Goal: Task Accomplishment & Management: Manage account settings

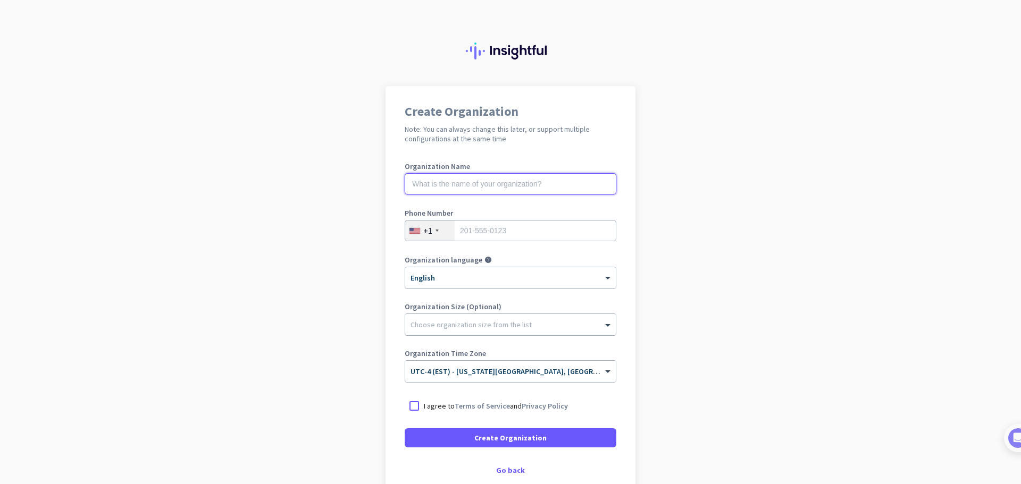
click at [527, 185] on input "text" at bounding box center [511, 183] width 212 height 21
type input "[PERSON_NAME] Financials"
click at [512, 229] on input "tel" at bounding box center [511, 230] width 212 height 21
type input "8652170244"
click at [417, 406] on div at bounding box center [414, 406] width 19 height 19
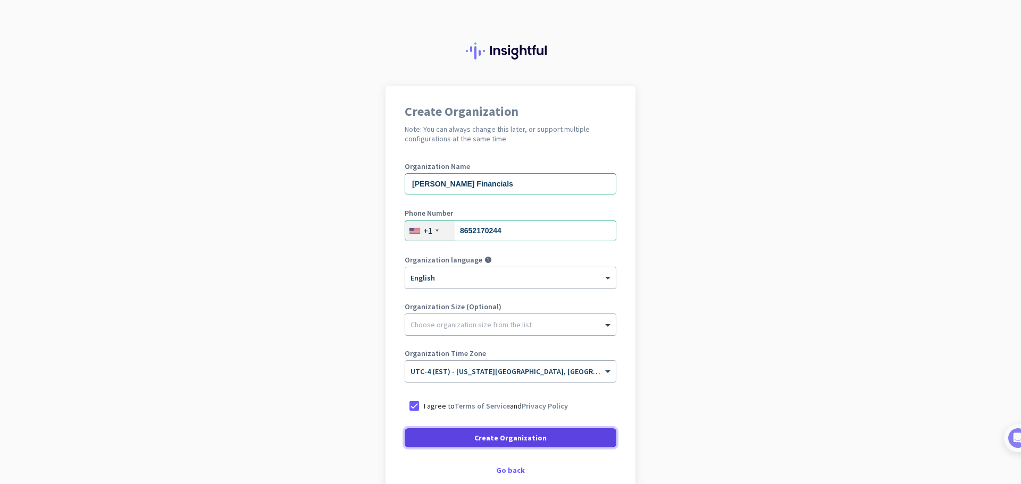
click at [552, 440] on span at bounding box center [511, 438] width 212 height 26
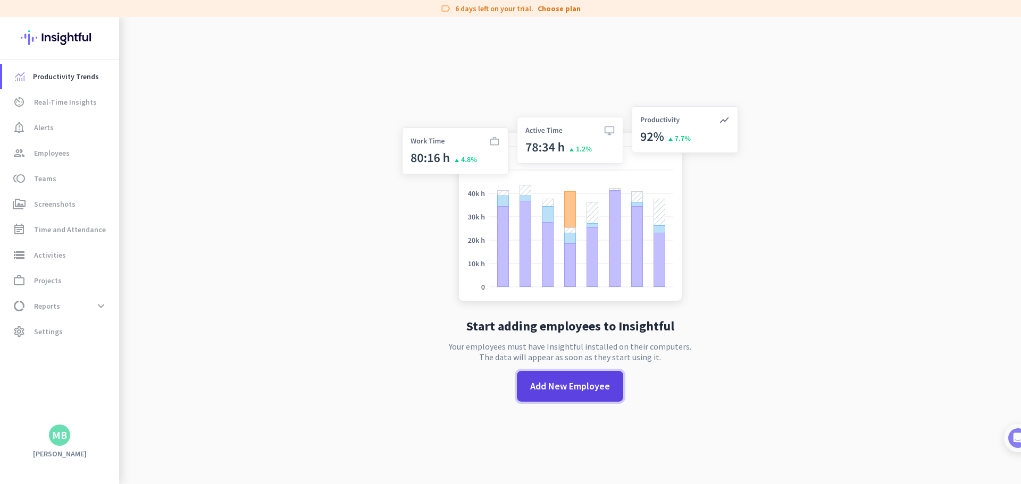
click at [561, 389] on span "Add New Employee" at bounding box center [570, 387] width 80 height 14
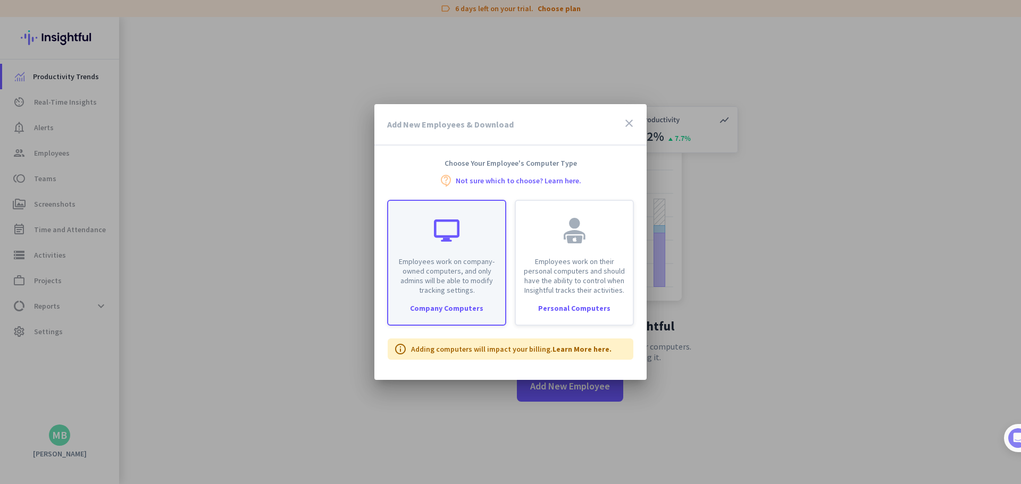
click at [448, 307] on div "Company Computers" at bounding box center [446, 308] width 117 height 7
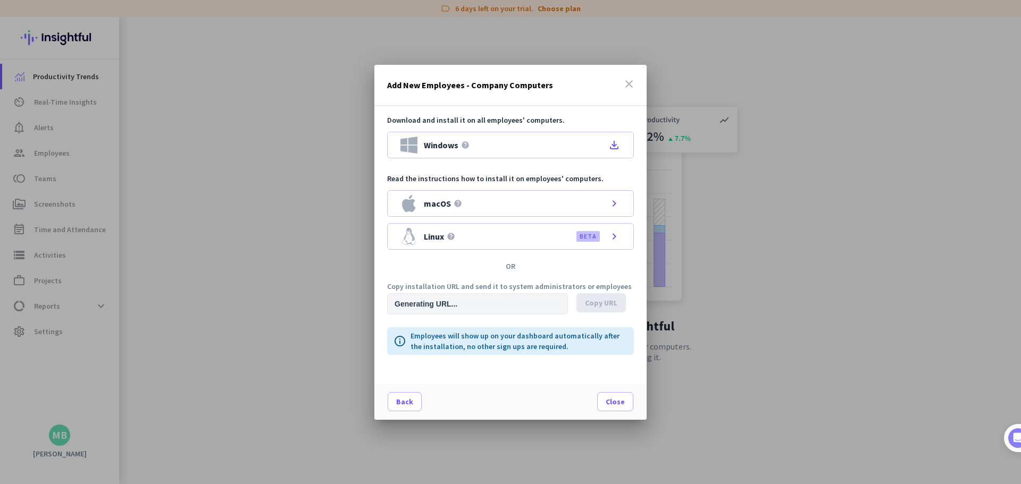
type input "[URL][DOMAIN_NAME]"
click at [613, 145] on icon "file_download" at bounding box center [614, 145] width 13 height 13
click at [596, 308] on span "Copy URL" at bounding box center [601, 303] width 32 height 11
click at [603, 305] on span "Copy URL" at bounding box center [601, 303] width 32 height 11
click at [613, 298] on span "Copy URL" at bounding box center [601, 303] width 32 height 11
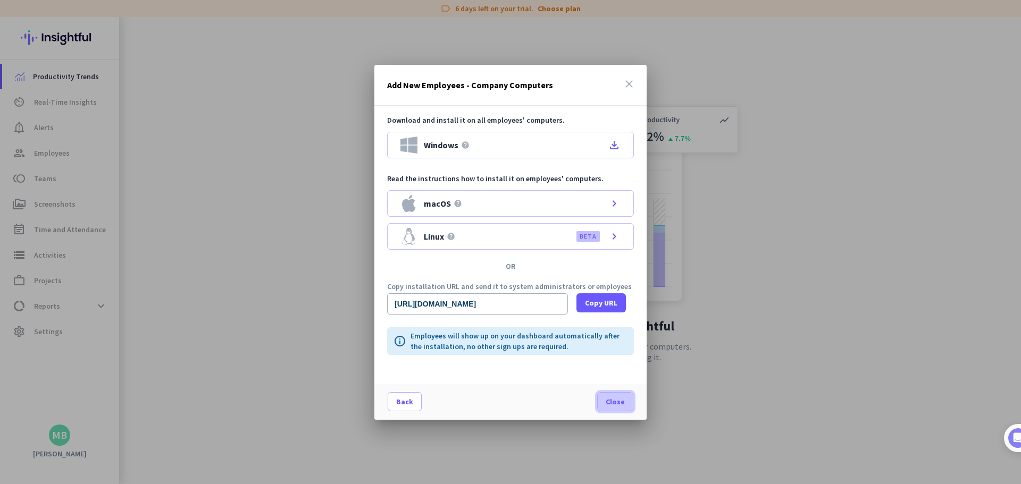
click at [620, 401] on span "Close" at bounding box center [615, 402] width 19 height 11
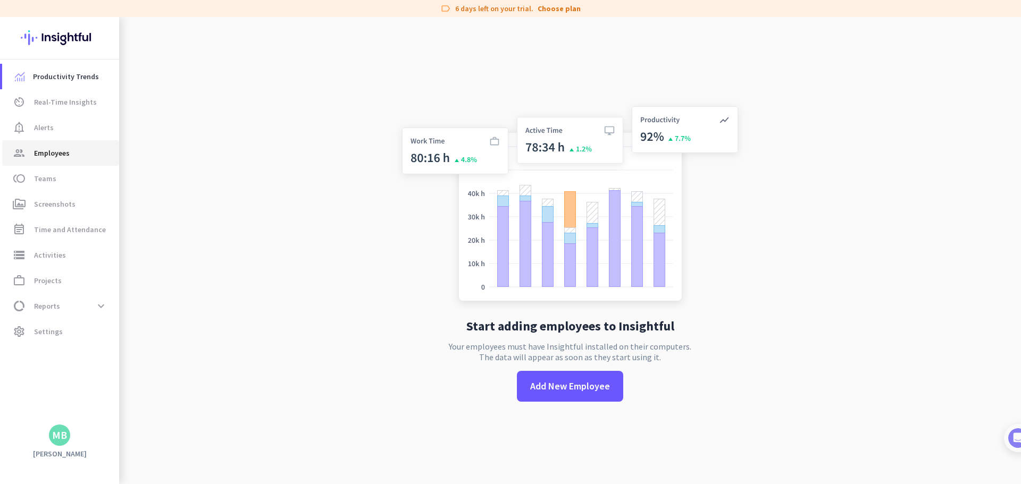
click at [53, 154] on span "Employees" at bounding box center [52, 153] width 36 height 13
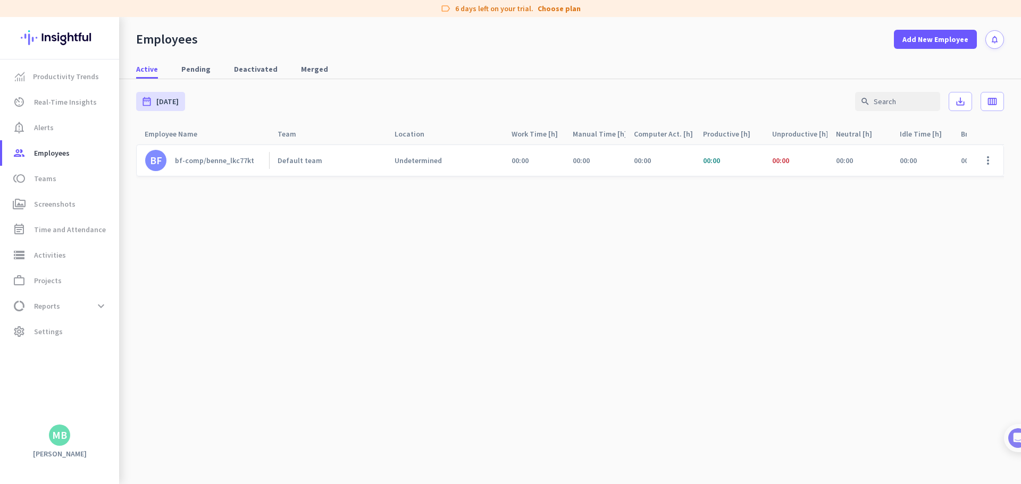
click at [228, 160] on div "bf-comp/benne_lkc77kt" at bounding box center [214, 161] width 79 height 10
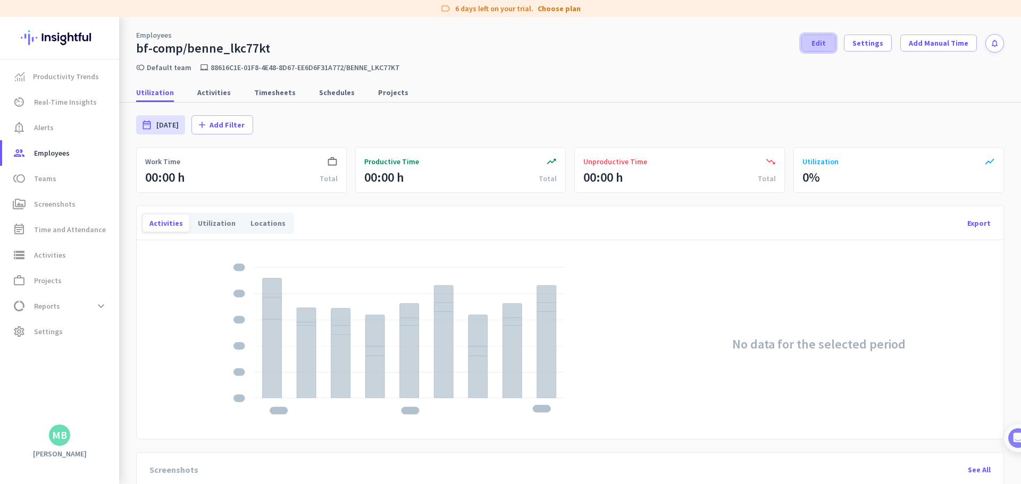
click at [825, 41] on span at bounding box center [818, 43] width 33 height 26
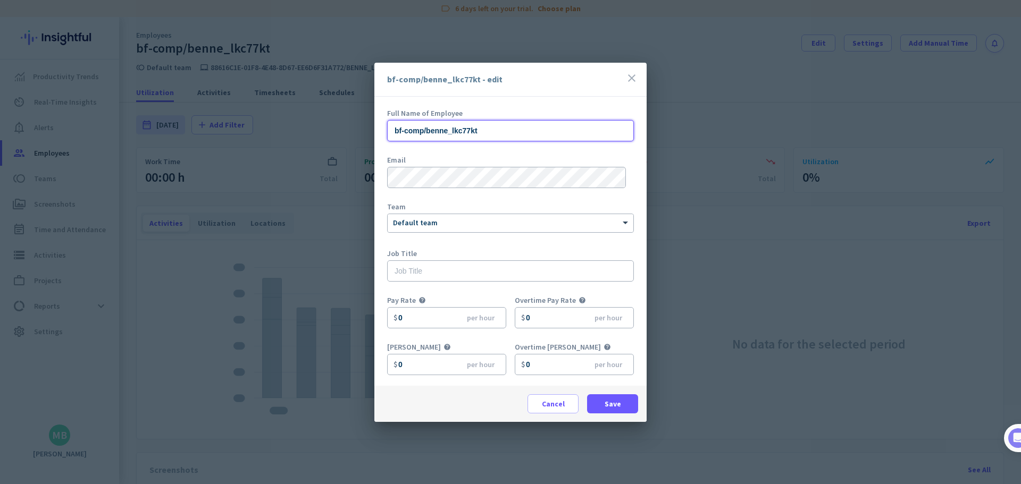
drag, startPoint x: 495, startPoint y: 131, endPoint x: 288, endPoint y: 120, distance: 207.7
click at [288, 120] on div "bf-comp/benne_lkc77kt - edit close Full Name of Employee bf-comp/benne_lkc77kt …" at bounding box center [510, 242] width 1021 height 484
type input "[PERSON_NAME]"
click at [417, 212] on div "Team × Default team" at bounding box center [510, 224] width 247 height 43
click at [423, 222] on div at bounding box center [511, 221] width 246 height 9
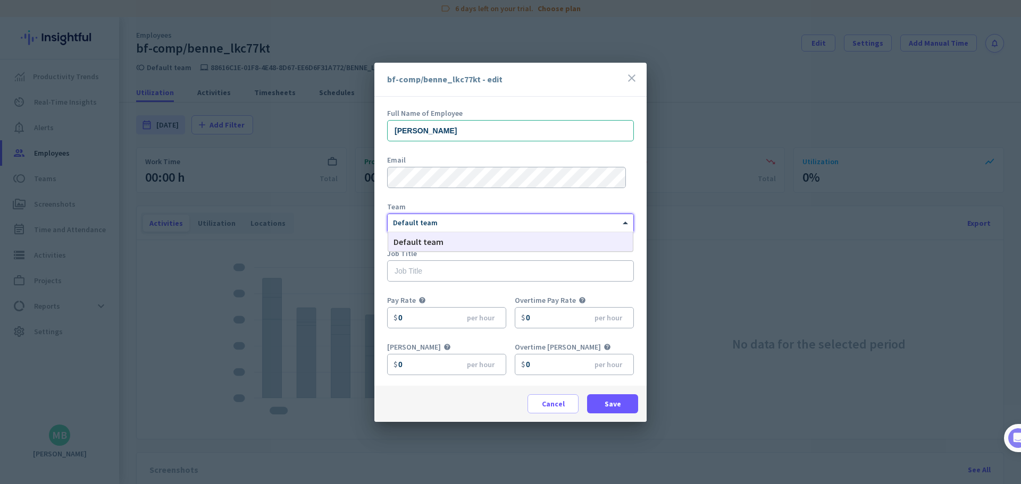
click at [429, 223] on div at bounding box center [511, 221] width 246 height 9
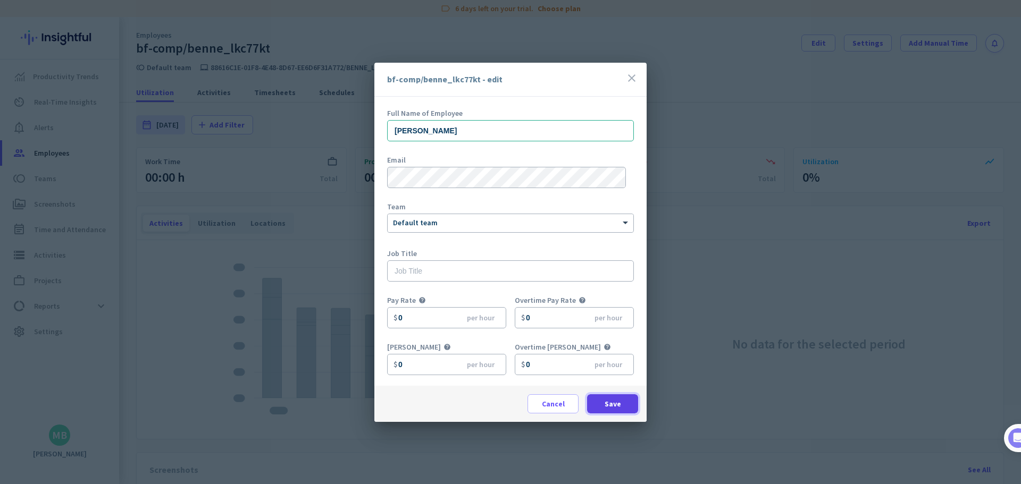
click at [619, 406] on span "Save" at bounding box center [613, 404] width 16 height 11
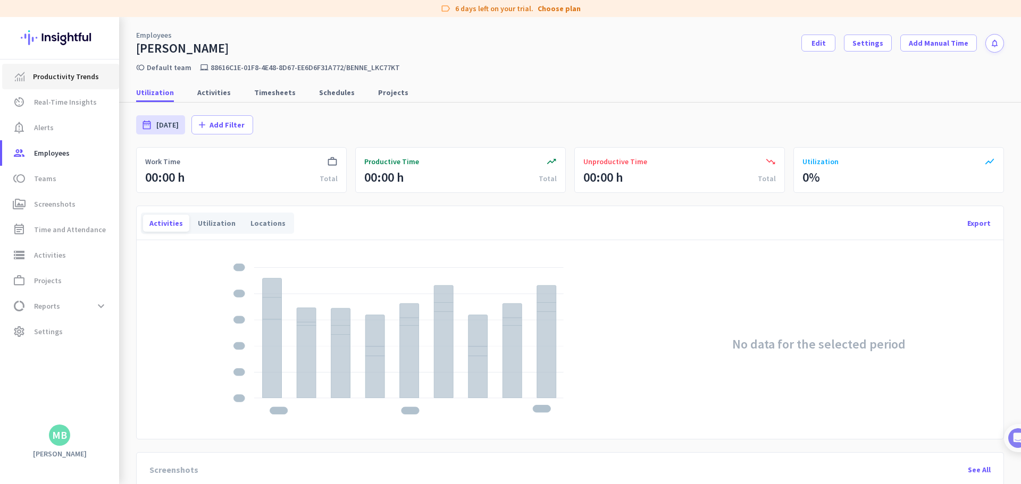
click at [53, 78] on span "Productivity Trends" at bounding box center [66, 76] width 66 height 13
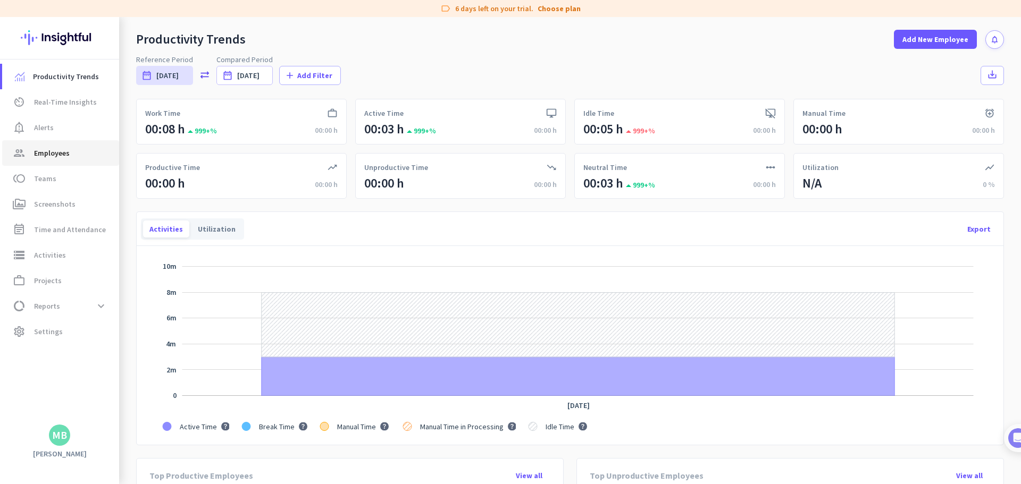
click at [43, 155] on span "Employees" at bounding box center [52, 153] width 36 height 13
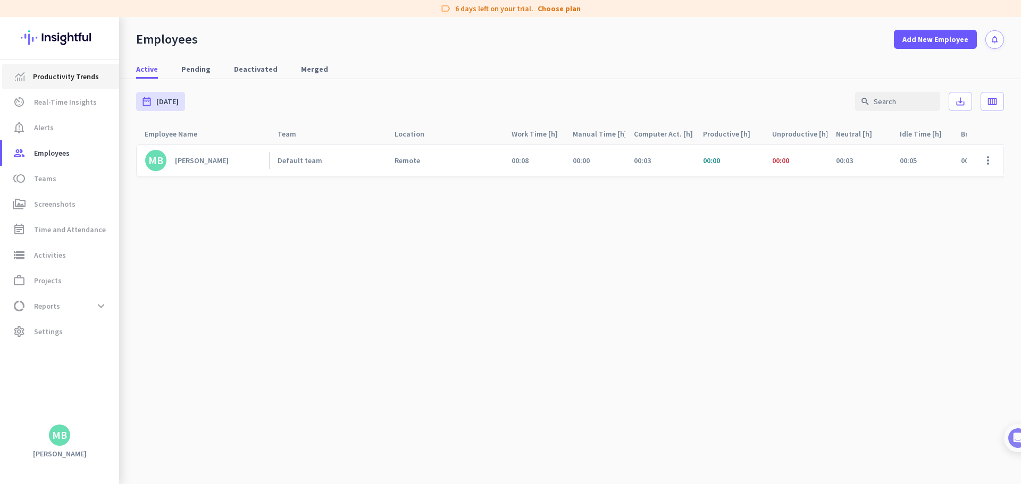
click at [45, 74] on span "Productivity Trends" at bounding box center [66, 76] width 66 height 13
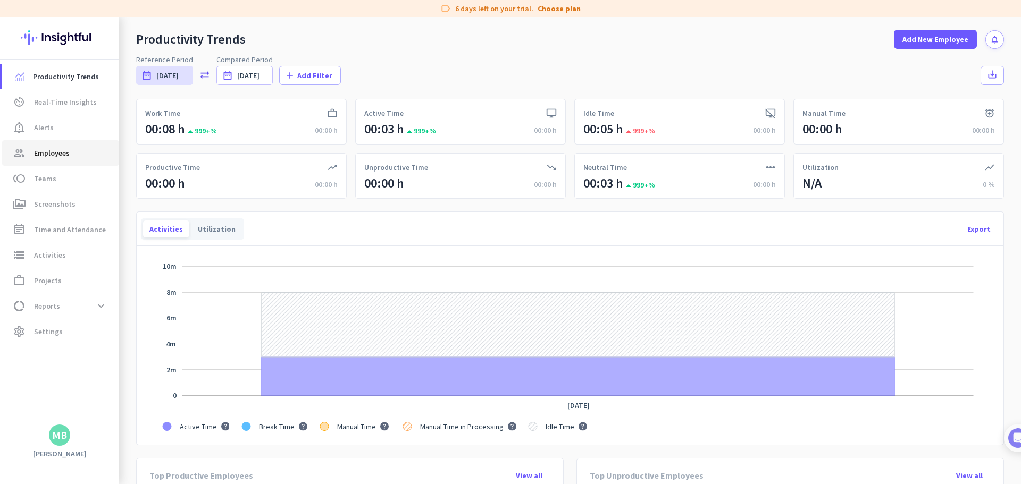
click at [55, 151] on span "Employees" at bounding box center [52, 153] width 36 height 13
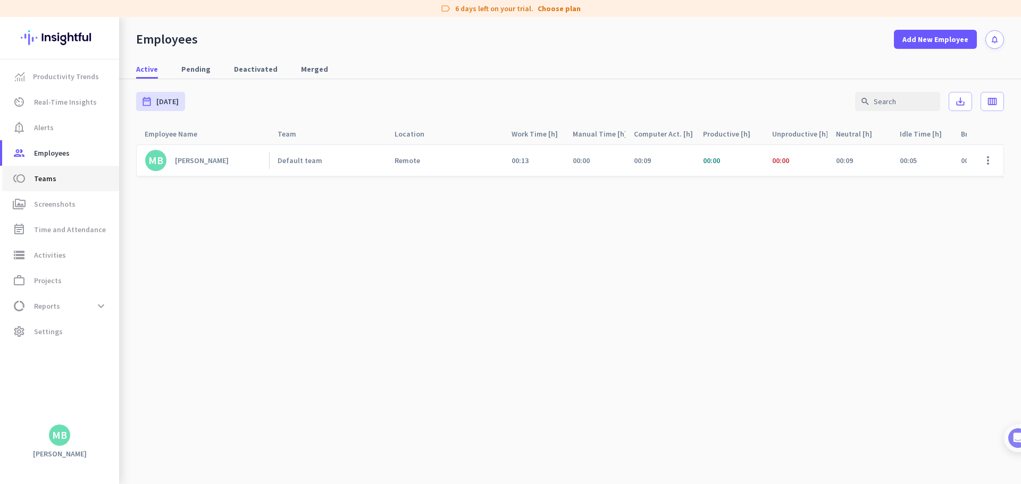
click at [40, 178] on span "Teams" at bounding box center [45, 178] width 22 height 13
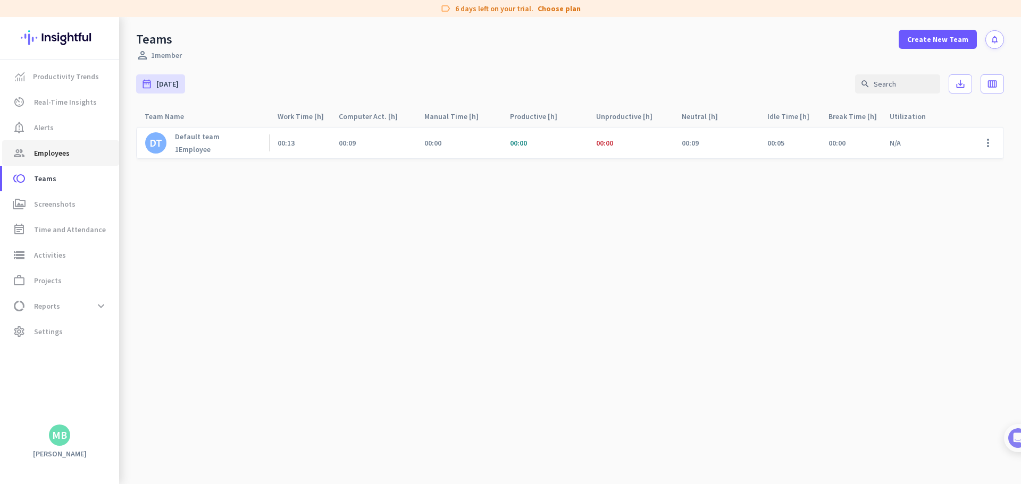
click at [54, 154] on span "Employees" at bounding box center [52, 153] width 36 height 13
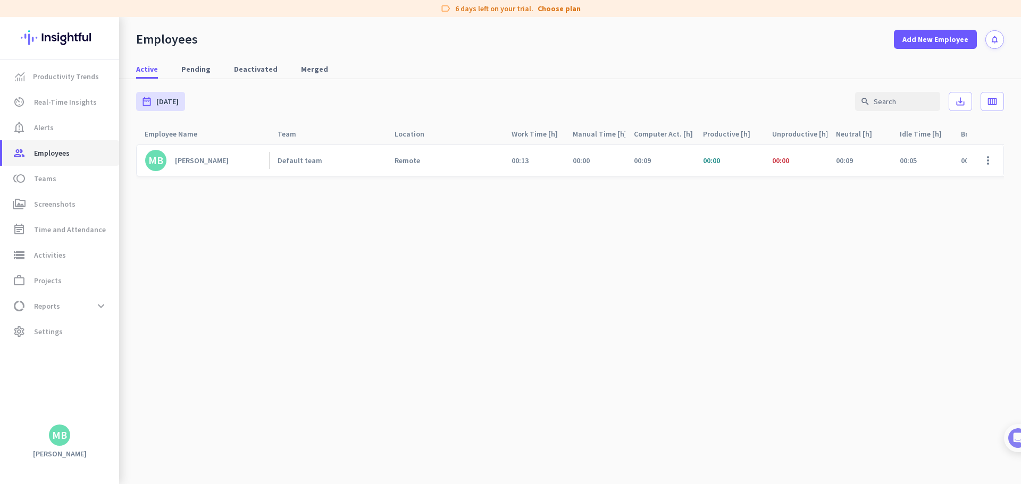
click at [55, 153] on span "Employees" at bounding box center [52, 153] width 36 height 13
click at [45, 162] on link "group Employees" at bounding box center [60, 153] width 117 height 26
click at [62, 76] on span "Productivity Trends" at bounding box center [66, 76] width 66 height 13
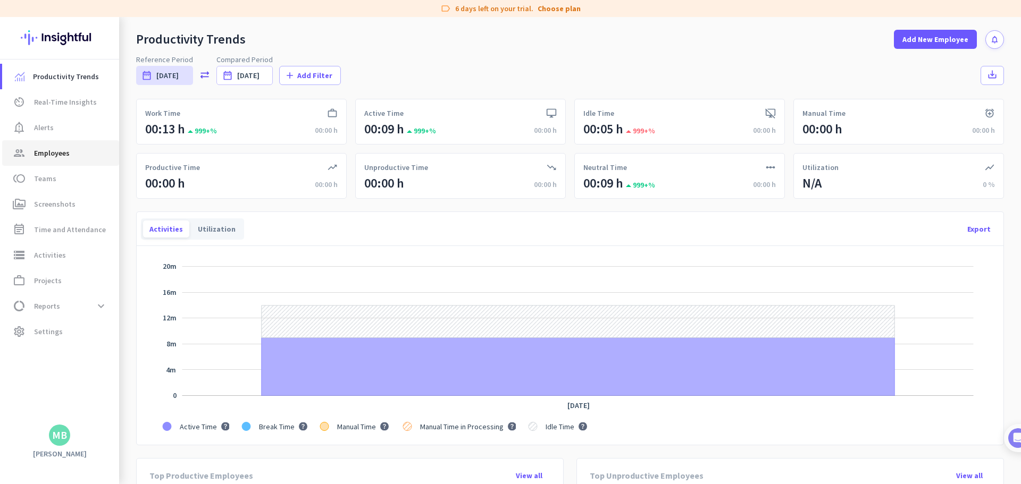
click at [53, 151] on span "Employees" at bounding box center [52, 153] width 36 height 13
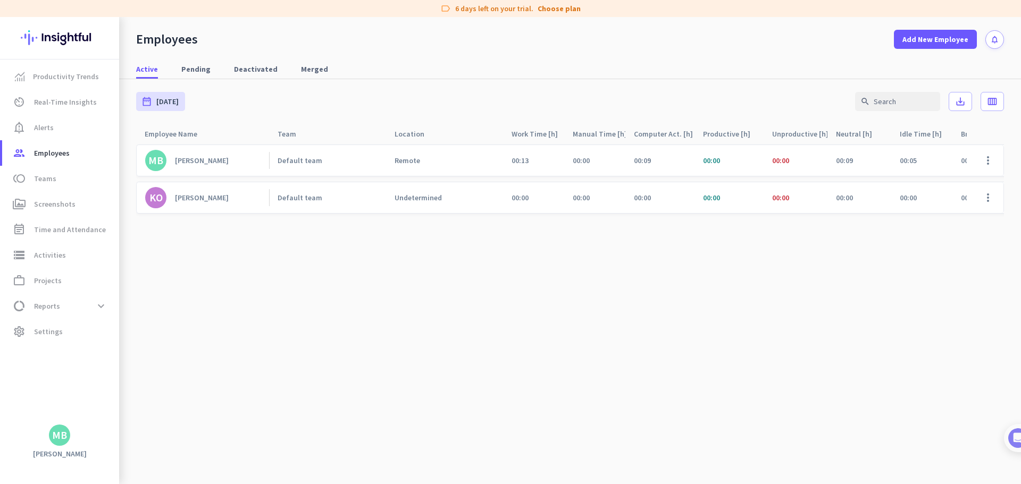
click at [352, 197] on link "Default team" at bounding box center [332, 198] width 108 height 10
